Goal: Task Accomplishment & Management: Manage account settings

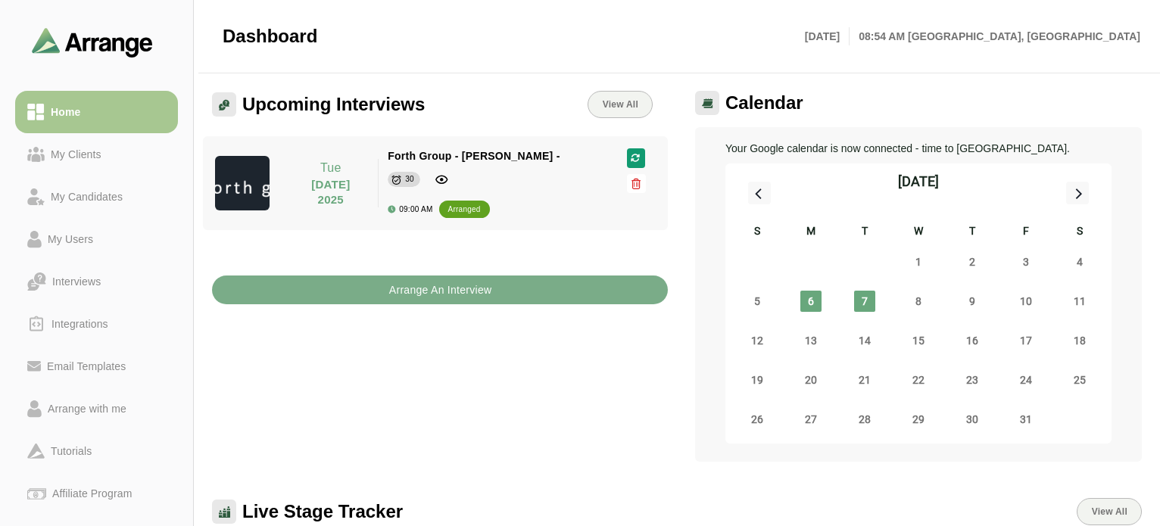
click at [482, 402] on div "Upcoming Interviews View All [DATE] [DATE] Forth Group - [PERSON_NAME] - 30 09:…" at bounding box center [440, 276] width 474 height 389
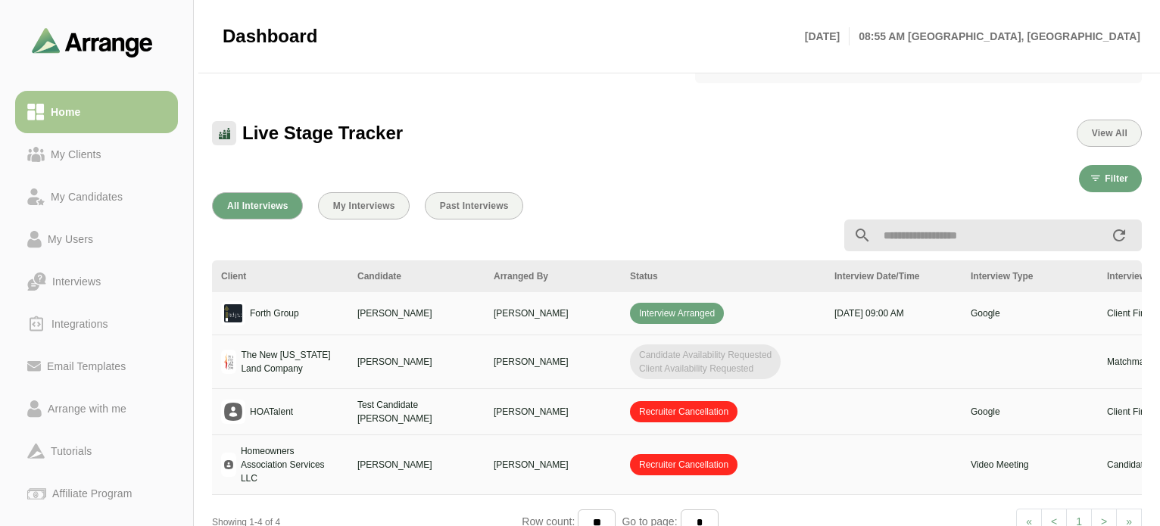
scroll to position [497, 0]
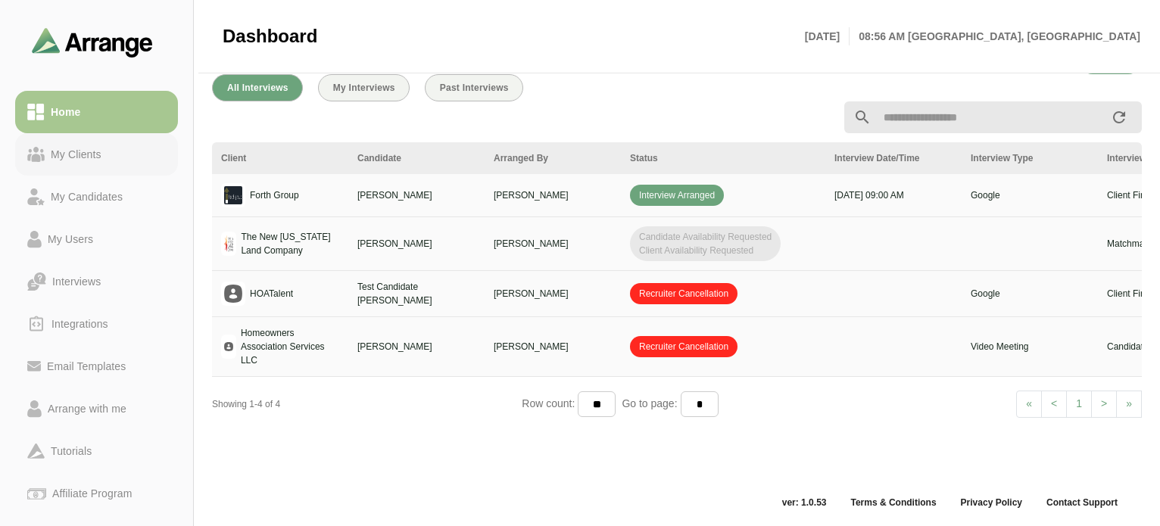
click at [83, 158] on div "My Clients" at bounding box center [76, 154] width 63 height 18
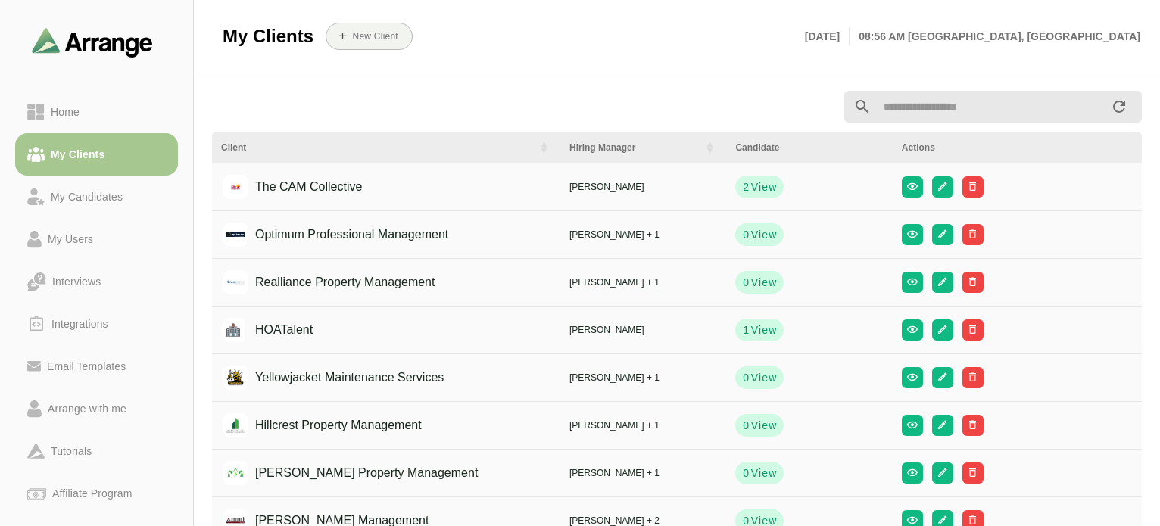
click at [312, 231] on div "Optimum Professional Management" at bounding box center [340, 234] width 217 height 29
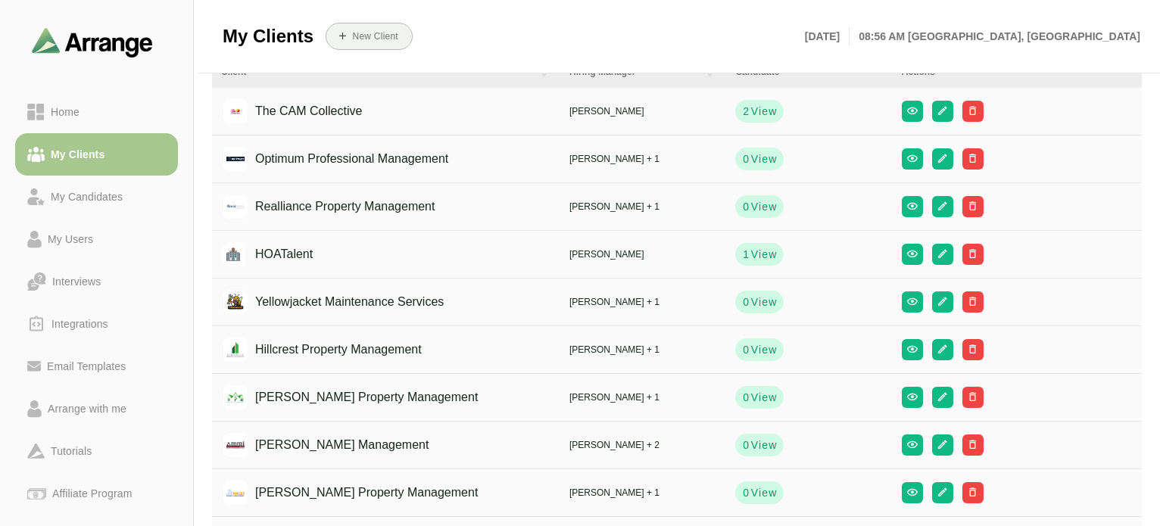
click at [407, 157] on div "Optimum Professional Management" at bounding box center [340, 159] width 217 height 29
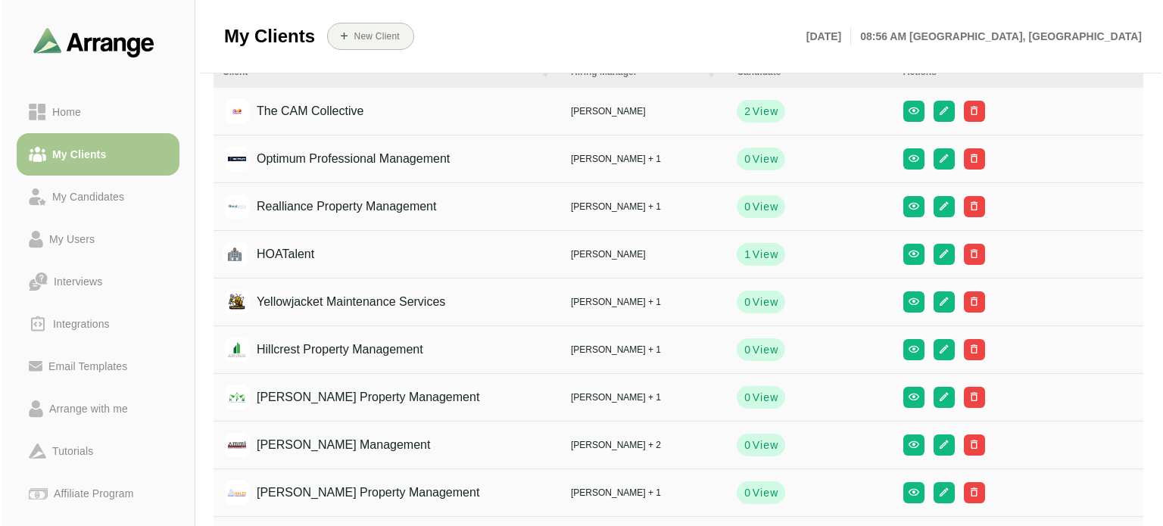
scroll to position [0, 0]
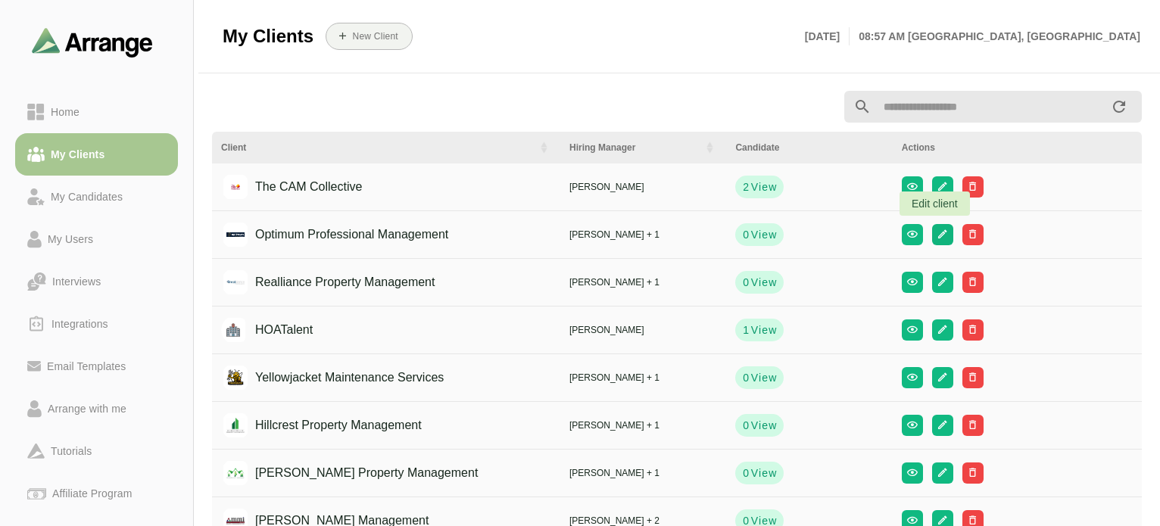
click at [936, 234] on icon "button" at bounding box center [941, 234] width 11 height 11
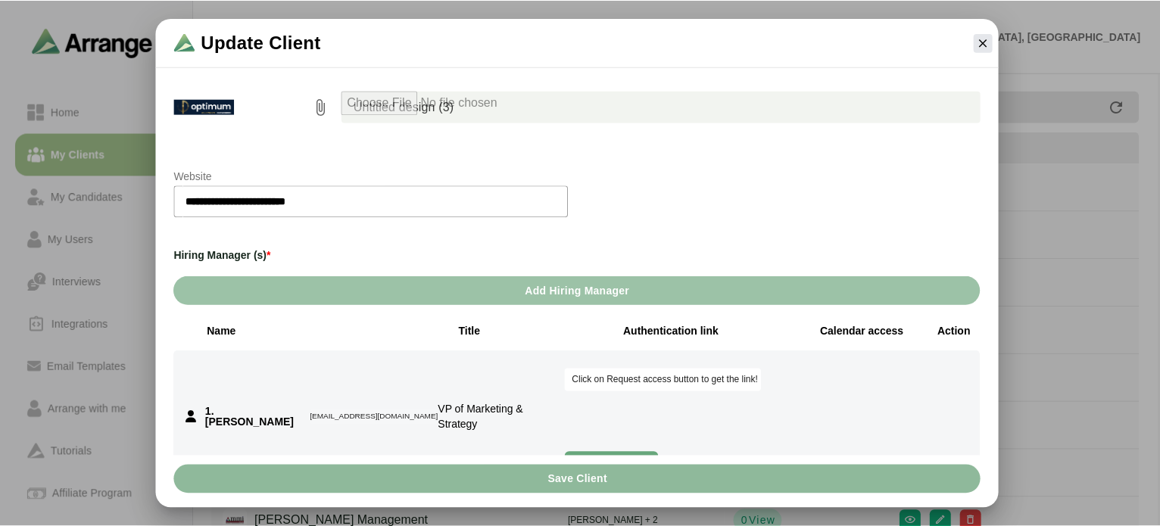
scroll to position [303, 0]
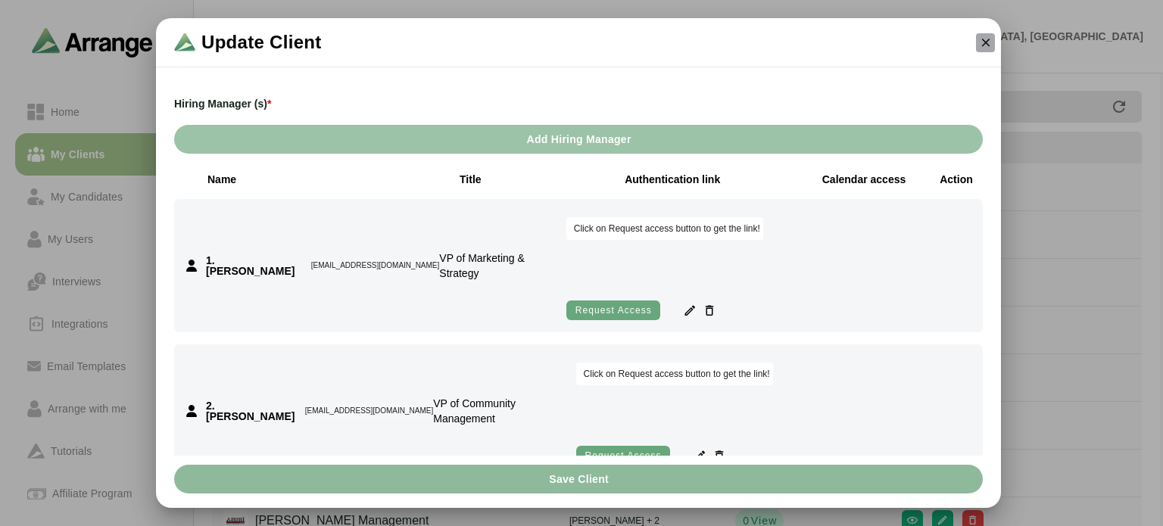
click at [987, 38] on icon "button" at bounding box center [986, 43] width 14 height 14
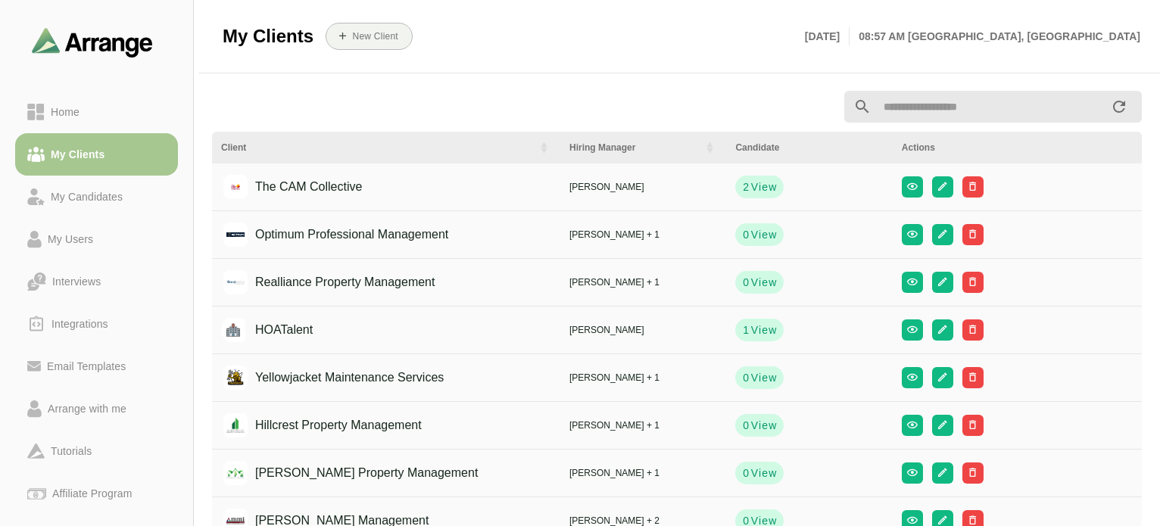
click at [570, 48] on div "New Client" at bounding box center [554, 36] width 482 height 45
